Goal: Task Accomplishment & Management: Use online tool/utility

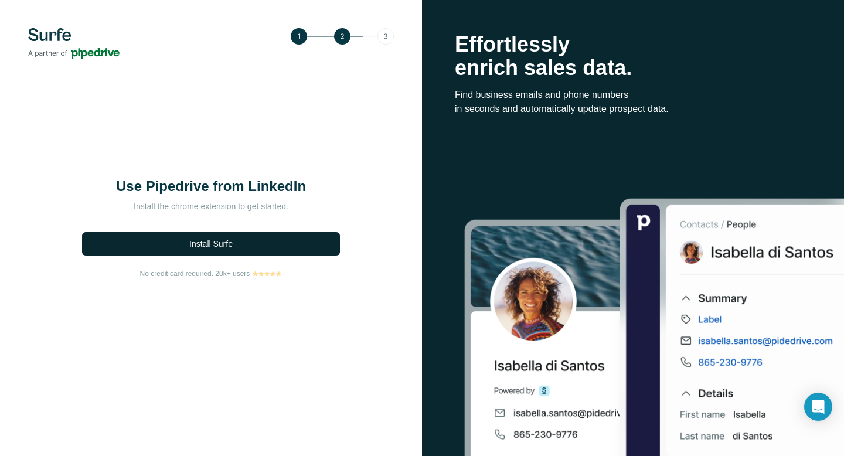
click at [261, 240] on button "Install Surfe" at bounding box center [211, 243] width 258 height 23
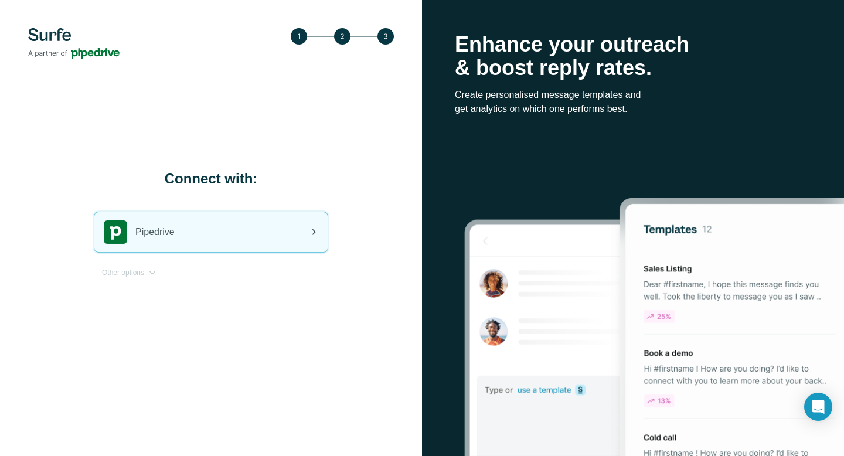
click at [215, 233] on div "Pipedrive" at bounding box center [210, 232] width 233 height 40
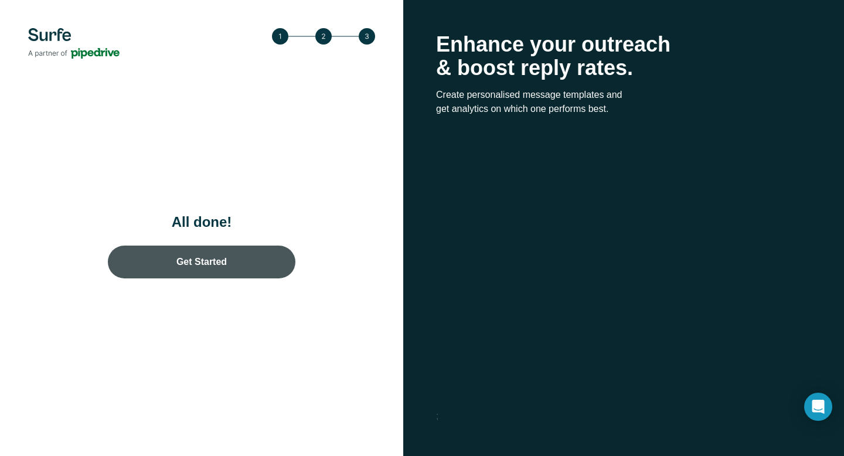
click at [241, 258] on link "Get Started" at bounding box center [202, 262] width 188 height 33
